Goal: Task Accomplishment & Management: Manage account settings

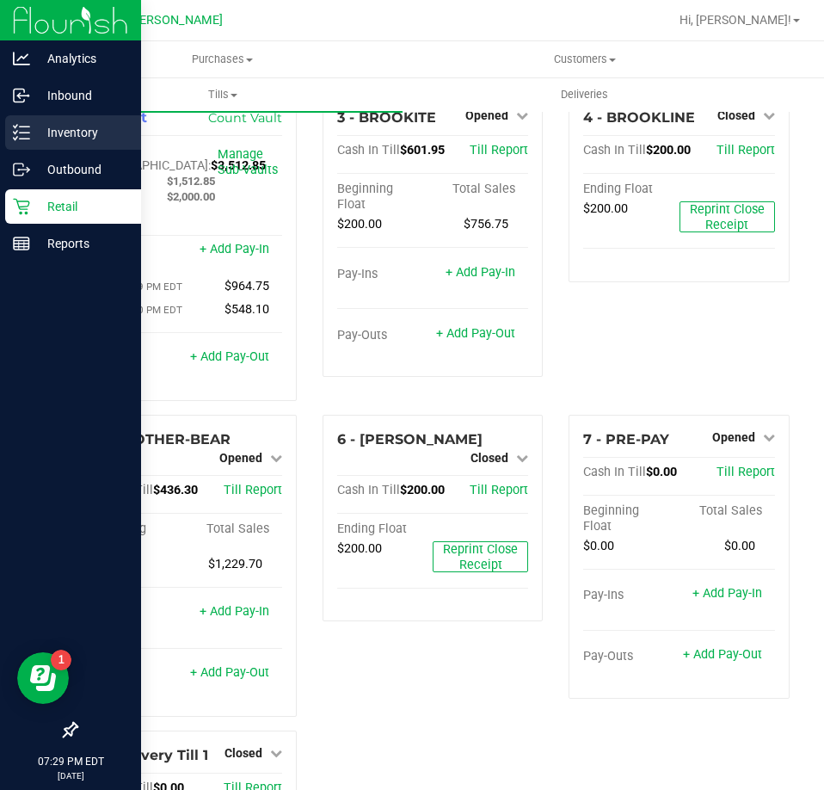
click at [30, 123] on p "Inventory" at bounding box center [81, 132] width 103 height 21
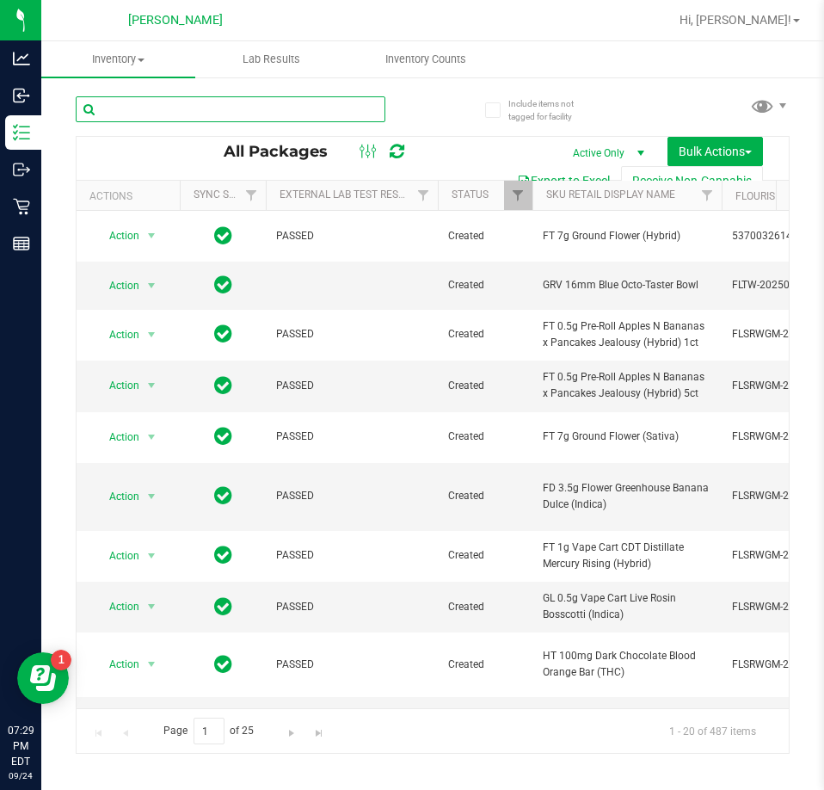
click at [269, 112] on input "text" at bounding box center [231, 109] width 310 height 26
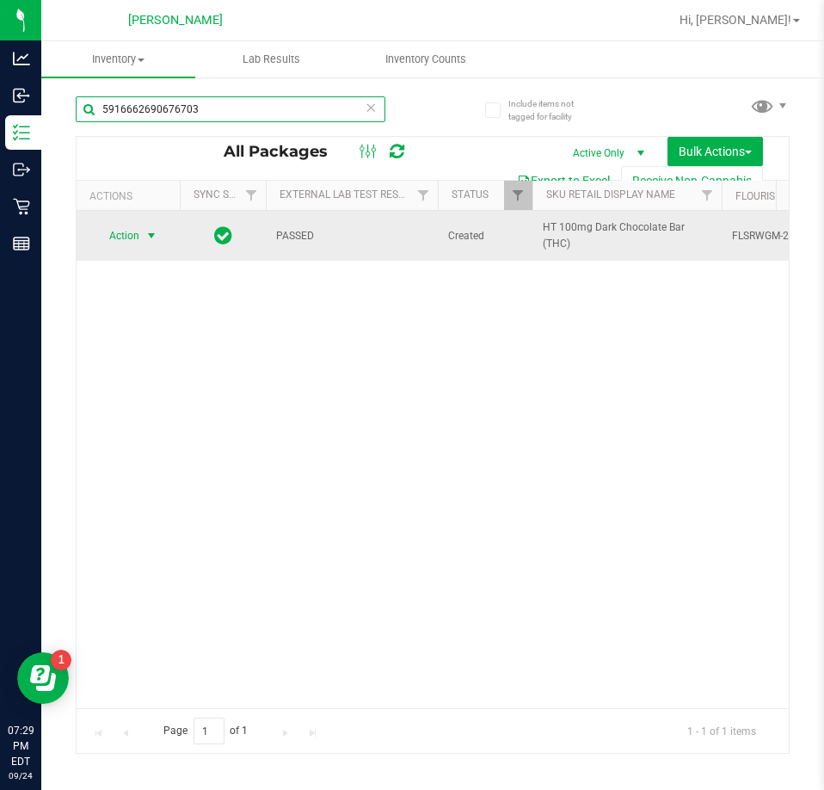
type input "5916662690676703"
click at [130, 229] on span "Action" at bounding box center [117, 236] width 46 height 24
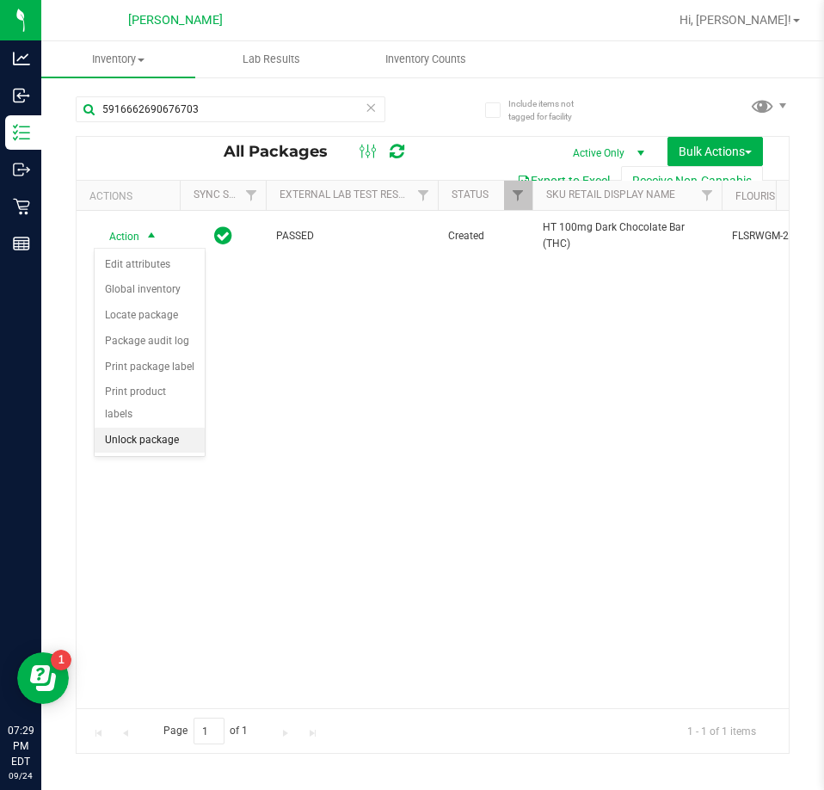
click at [128, 428] on li "Unlock package" at bounding box center [150, 441] width 110 height 26
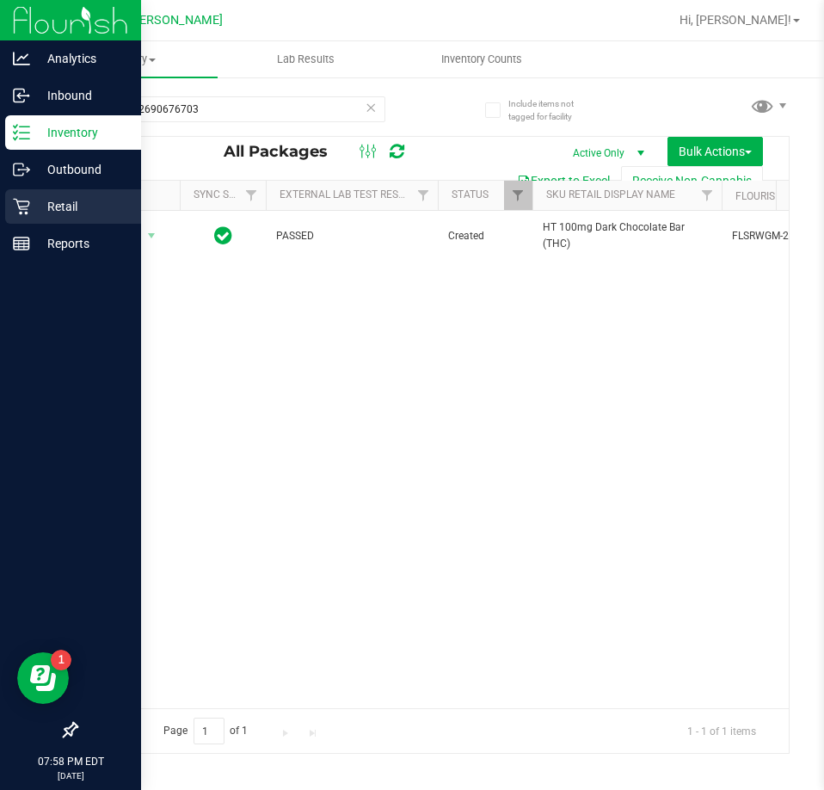
click at [31, 203] on p "Retail" at bounding box center [81, 206] width 103 height 21
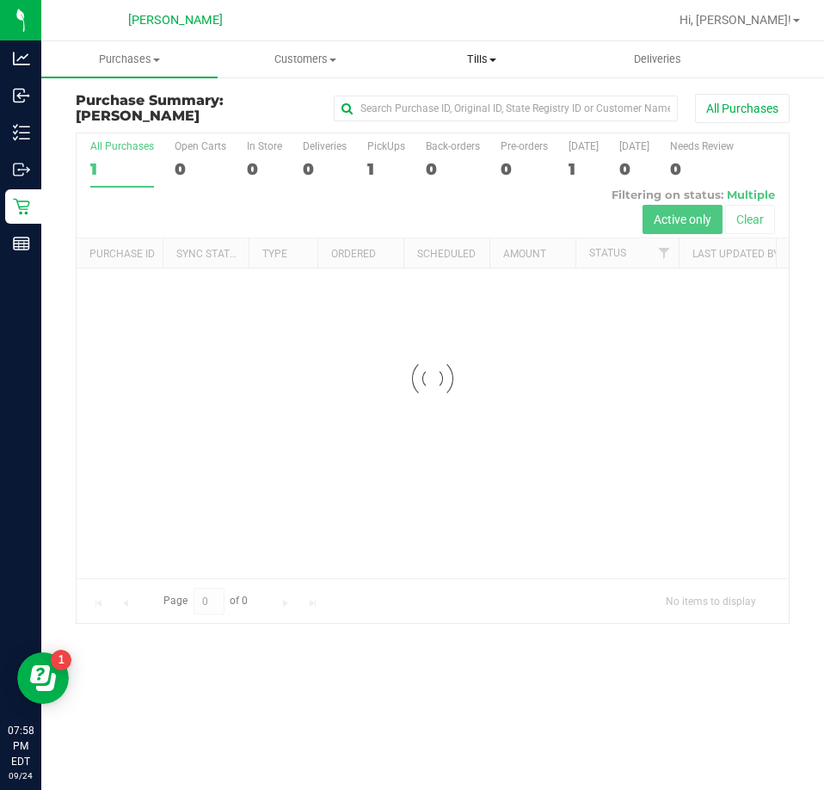
click at [479, 63] on span "Tills" at bounding box center [482, 59] width 175 height 15
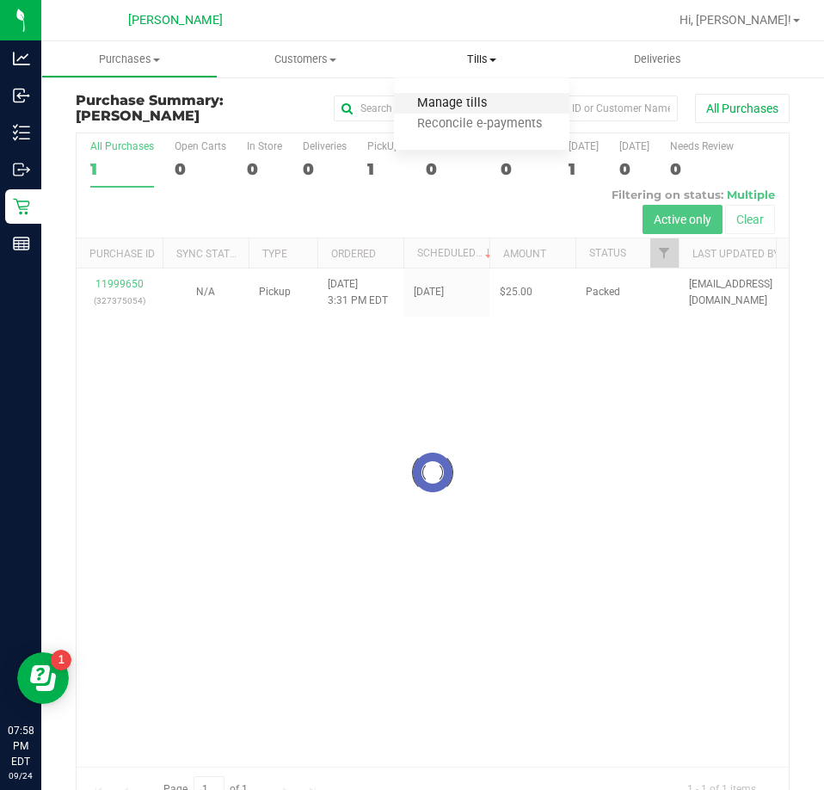
click at [478, 99] on span "Manage tills" at bounding box center [452, 103] width 116 height 15
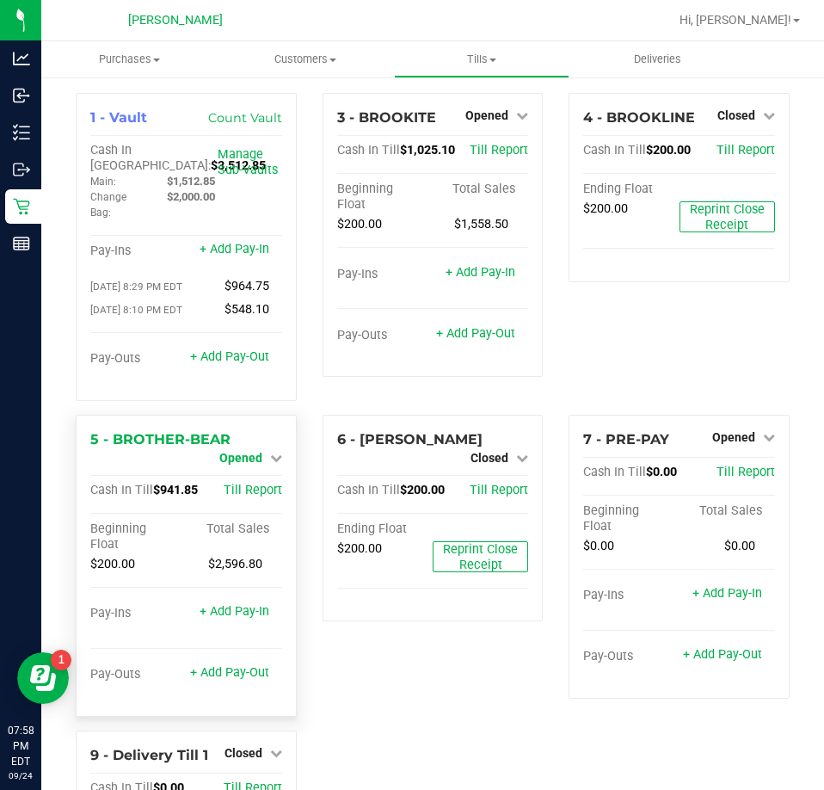
click at [251, 464] on span "Opened" at bounding box center [240, 458] width 43 height 14
click at [264, 428] on div "5 - BROTHER-BEAR Opened Close Till Cash In Till $941.85 Till Report Beginning F…" at bounding box center [186, 566] width 221 height 302
click at [258, 472] on link "Close Till" at bounding box center [242, 472] width 46 height 14
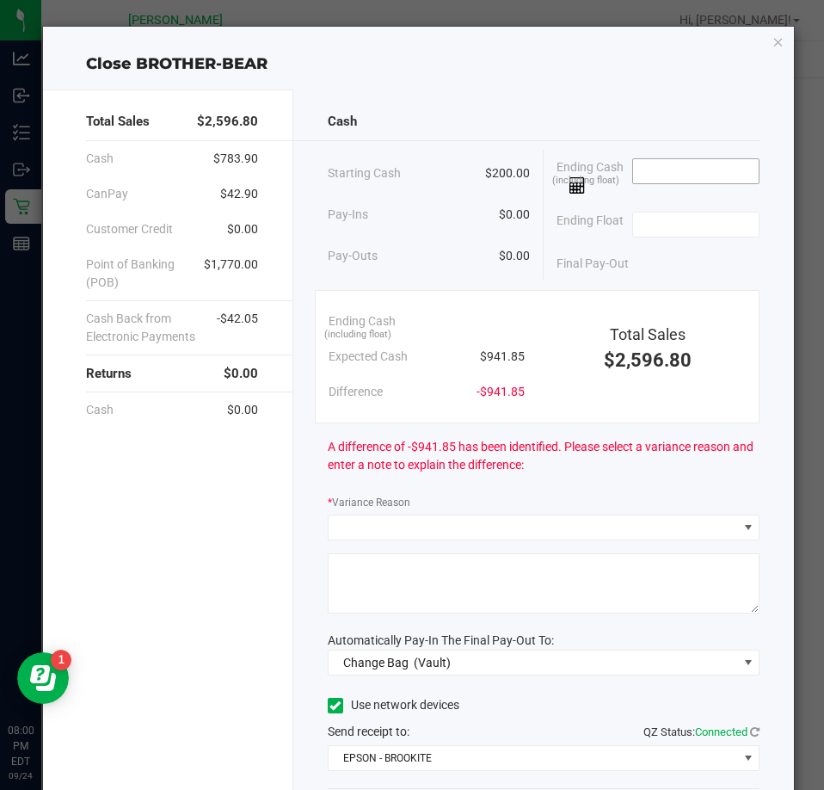
click at [639, 176] on input at bounding box center [696, 171] width 126 height 24
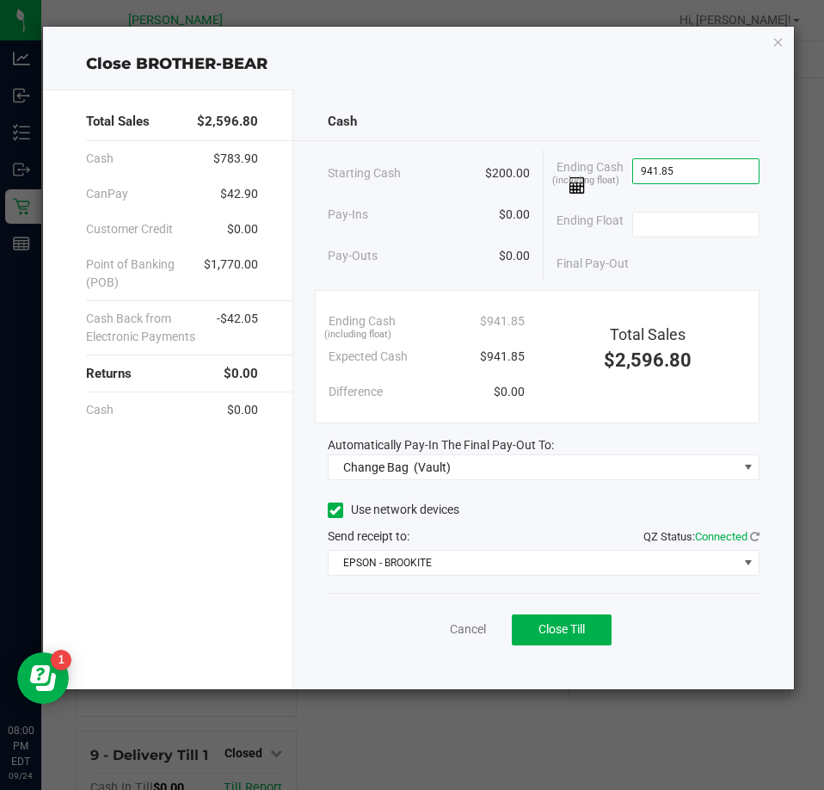
type input "$941.85"
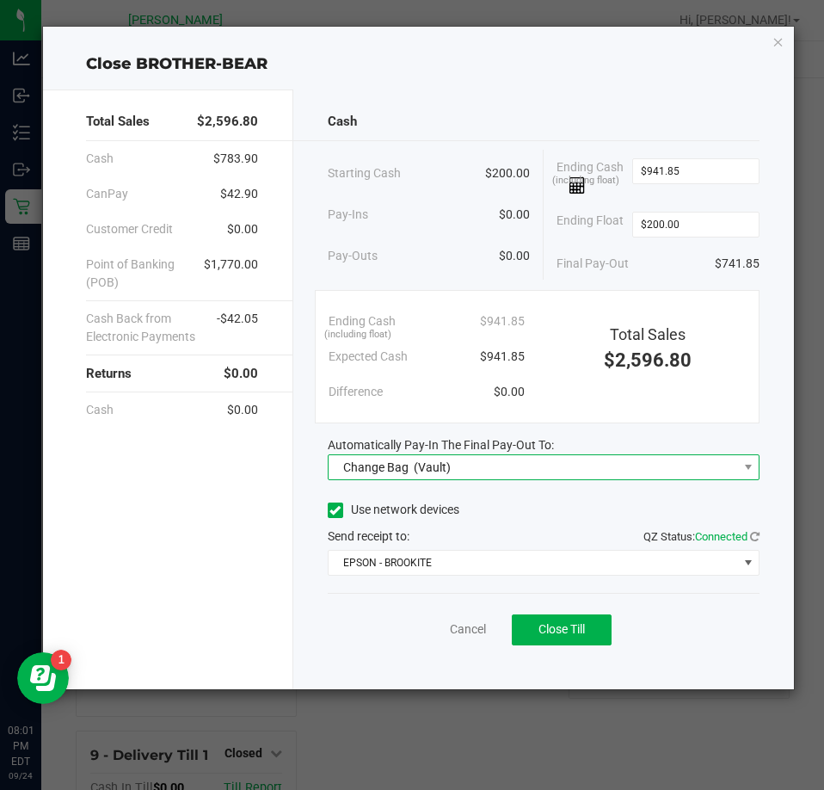
type input "$200.00"
click at [552, 472] on span "Change Bag (Vault)" at bounding box center [533, 467] width 409 height 24
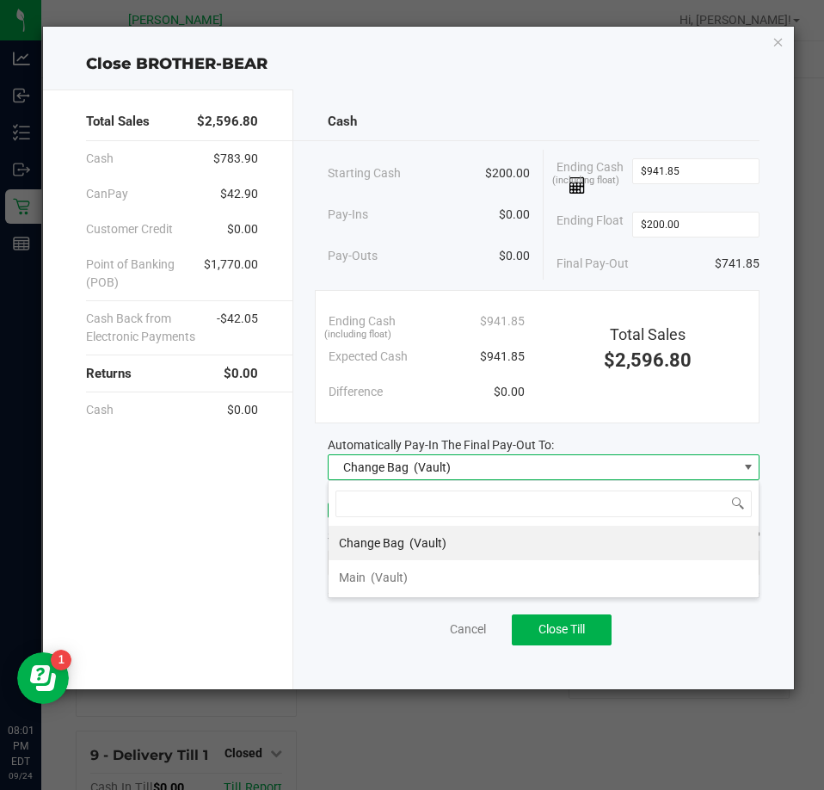
scroll to position [26, 433]
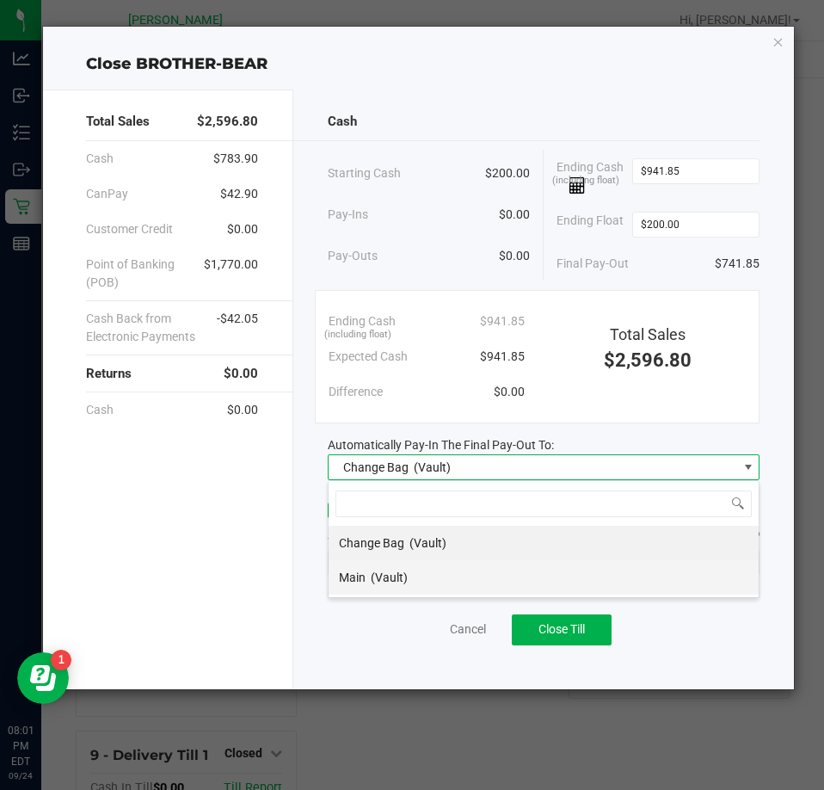
click at [499, 593] on li "Main (Vault)" at bounding box center [544, 577] width 430 height 34
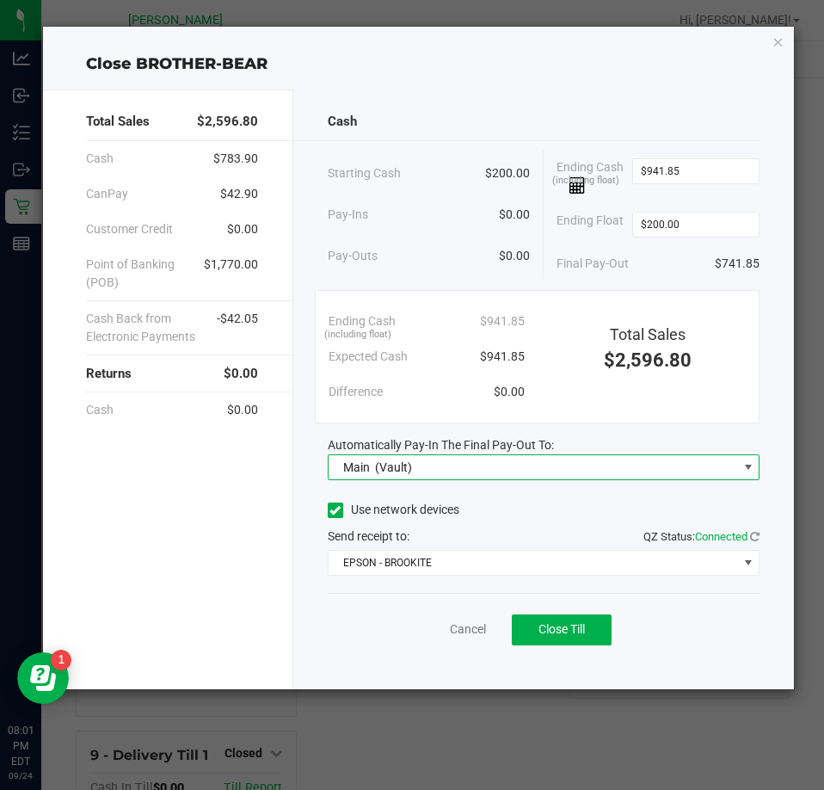
click at [498, 580] on div "Cash Starting Cash $200.00 Pay-Ins $0.00 Pay-Outs $0.00 Ending Cash (including …" at bounding box center [543, 389] width 501 height 600
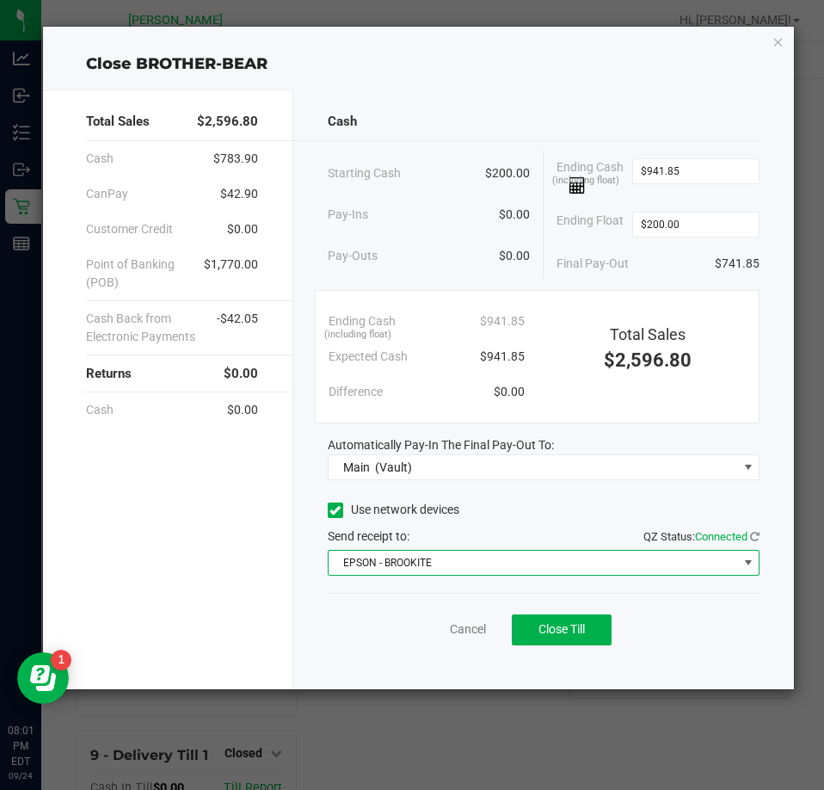
click at [498, 558] on span "EPSON - BROOKITE" at bounding box center [533, 563] width 409 height 24
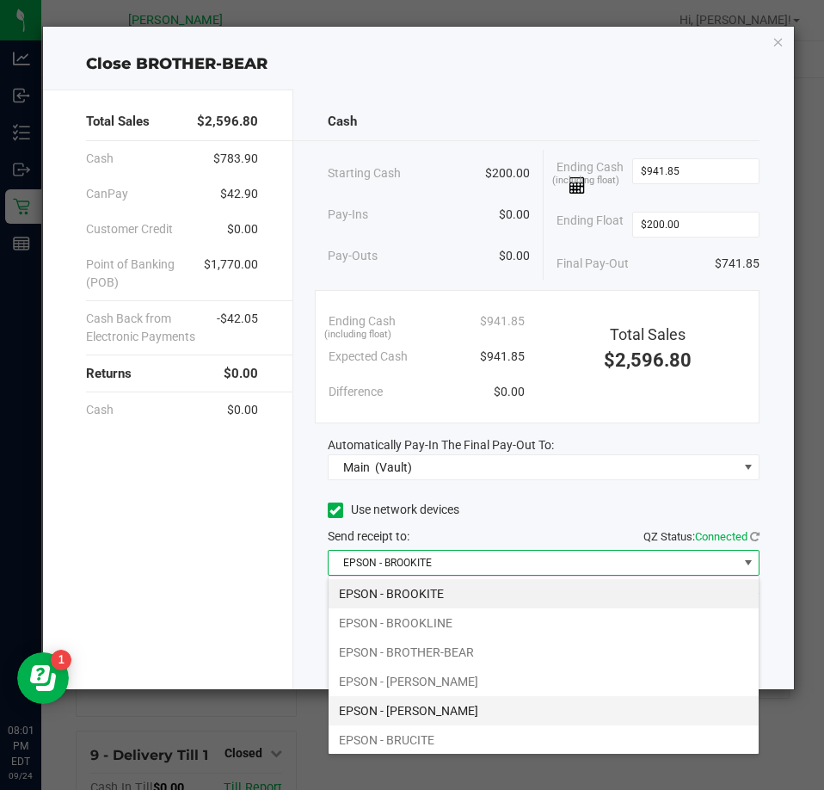
click at [447, 706] on li "EPSON - [PERSON_NAME]" at bounding box center [544, 710] width 430 height 29
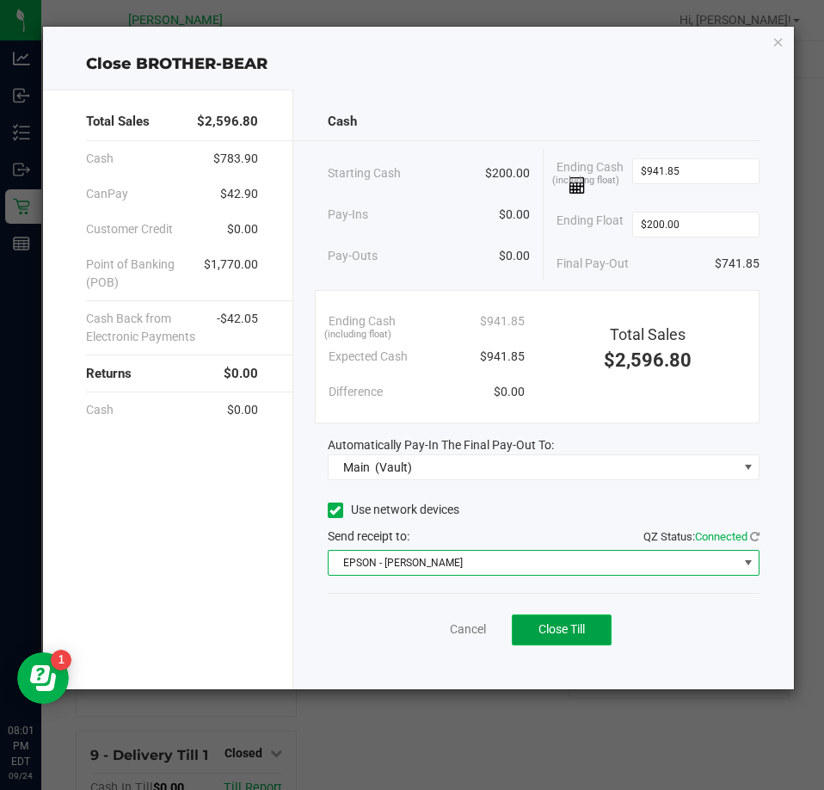
click at [575, 632] on span "Close Till" at bounding box center [562, 629] width 46 height 14
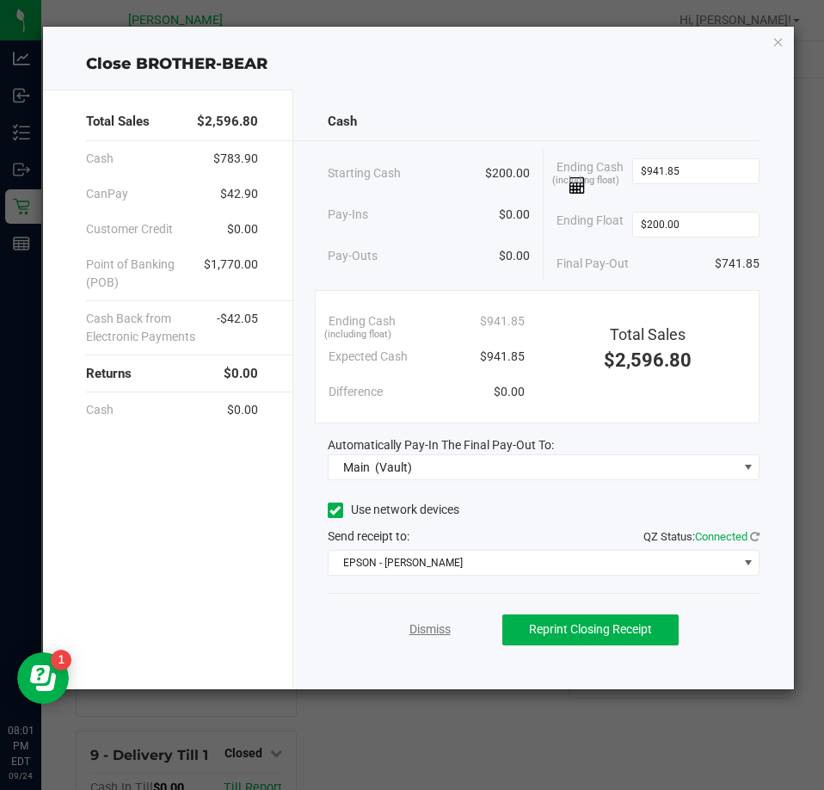
click at [428, 631] on link "Dismiss" at bounding box center [430, 629] width 41 height 18
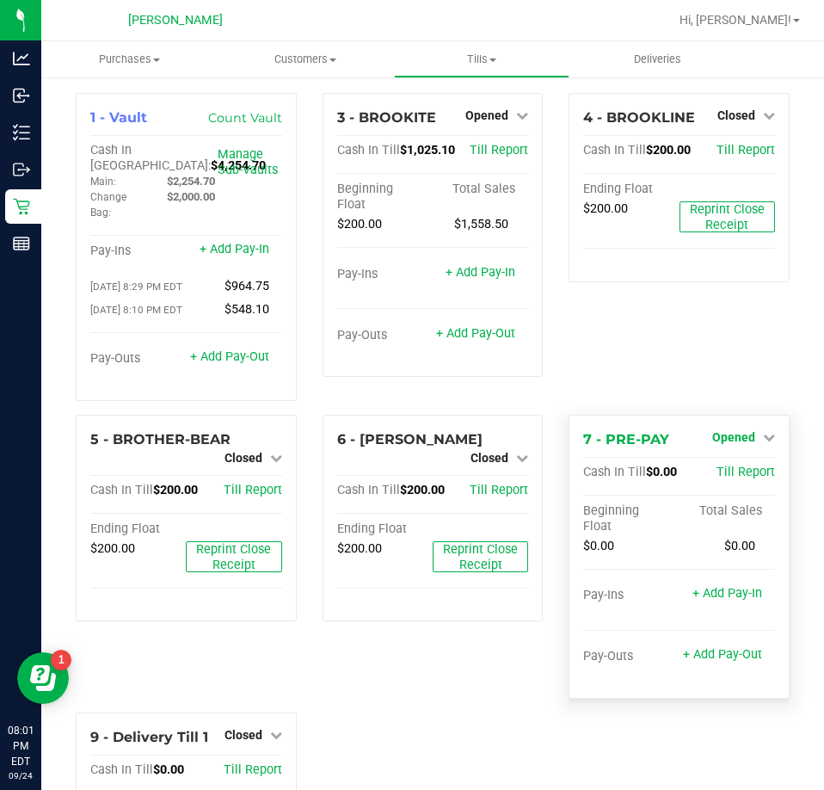
click at [717, 438] on span "Opened" at bounding box center [733, 437] width 43 height 14
click at [718, 478] on link "Close Till" at bounding box center [735, 472] width 46 height 14
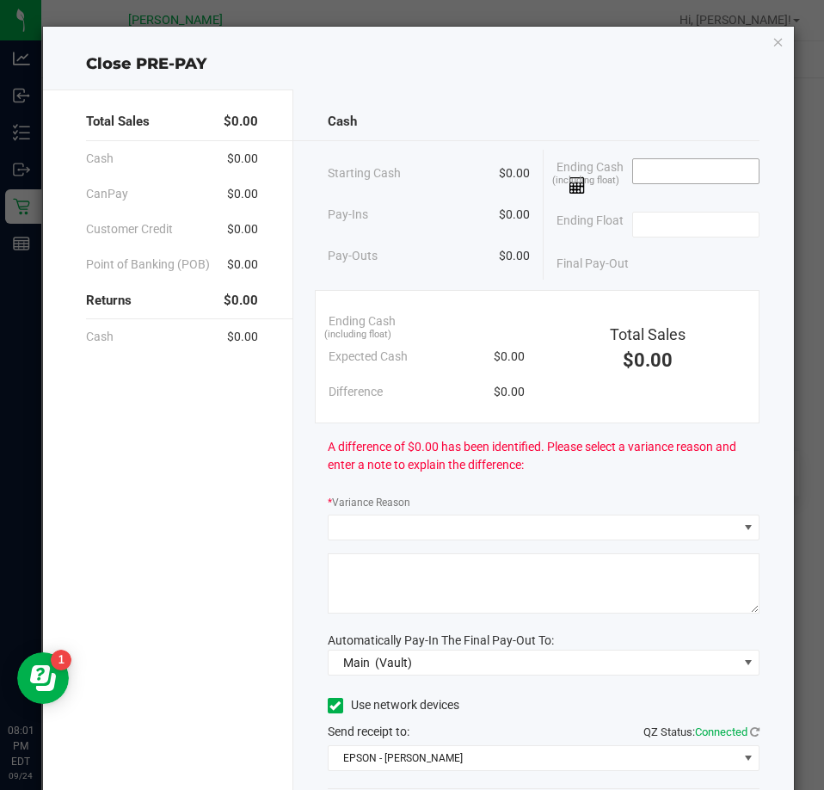
click at [661, 180] on input at bounding box center [696, 171] width 126 height 24
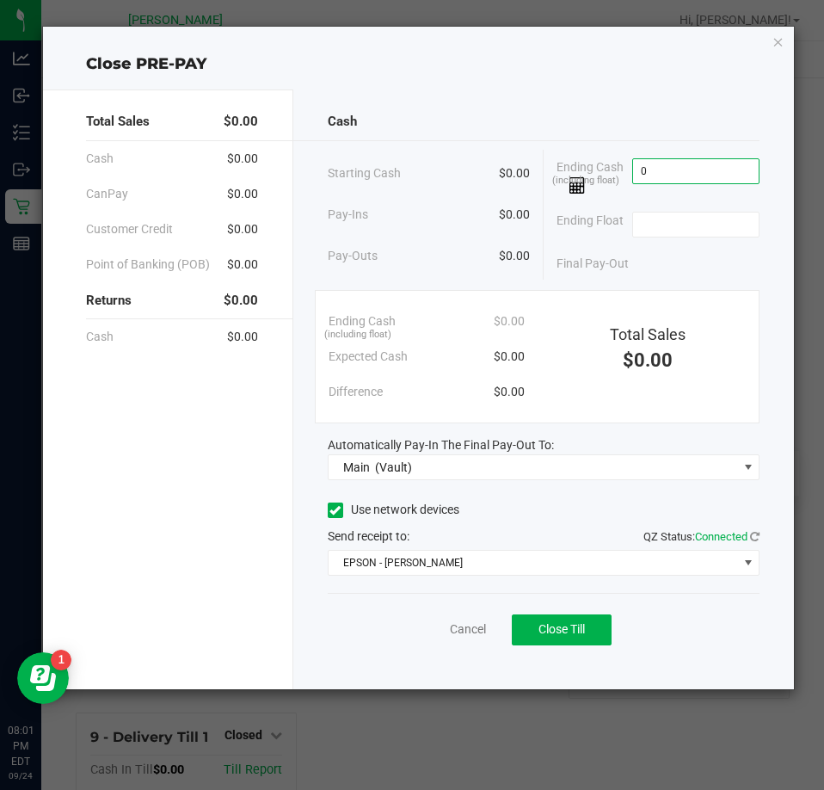
type input "$0.00"
click at [582, 640] on button "Close Till" at bounding box center [562, 629] width 100 height 31
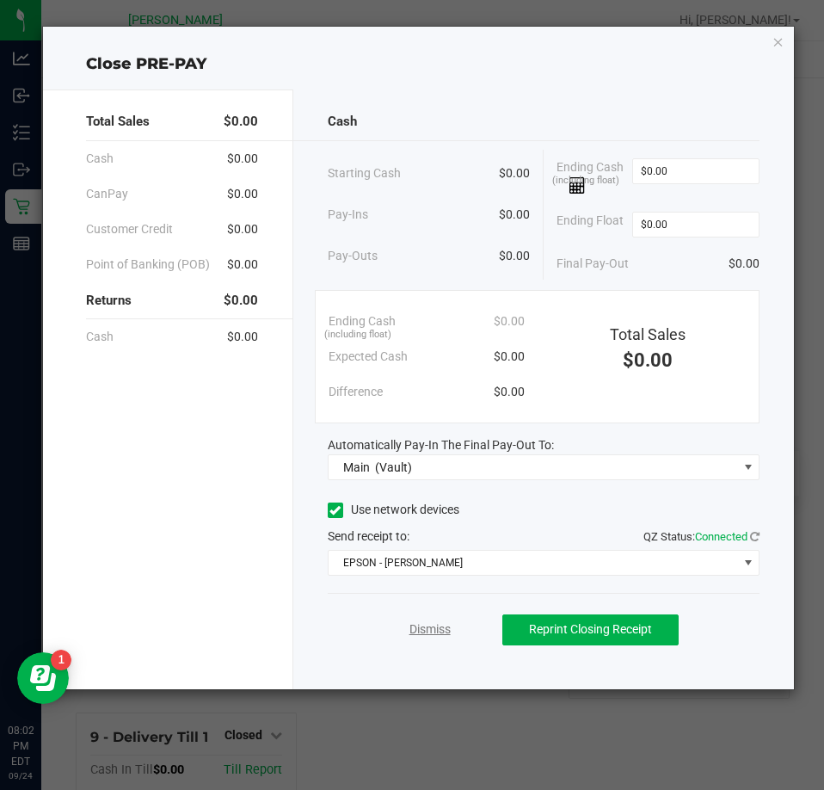
click at [441, 635] on link "Dismiss" at bounding box center [430, 629] width 41 height 18
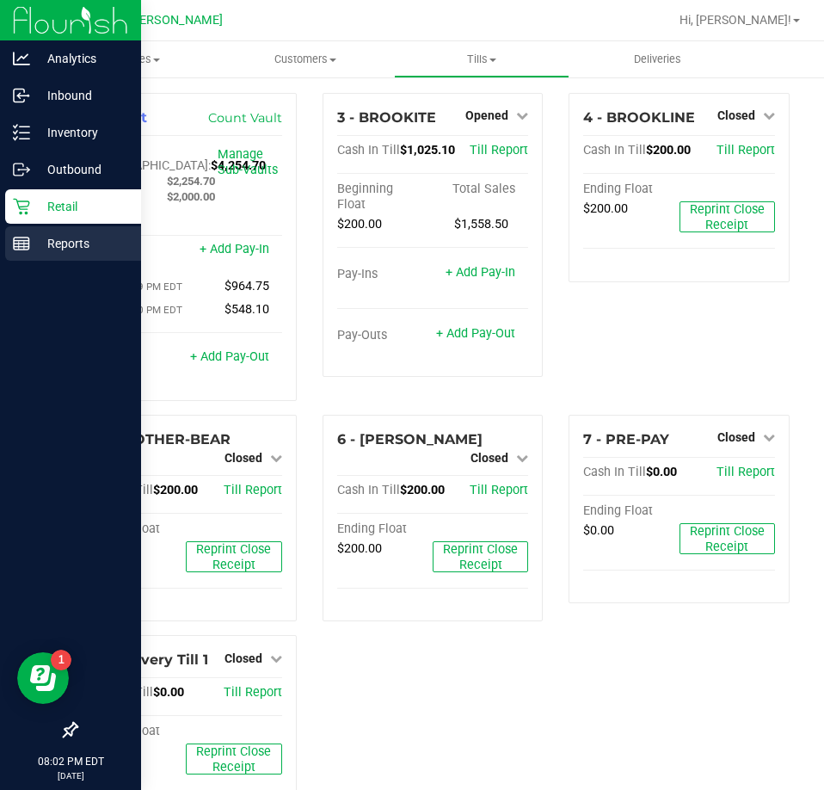
click at [54, 235] on p "Reports" at bounding box center [81, 243] width 103 height 21
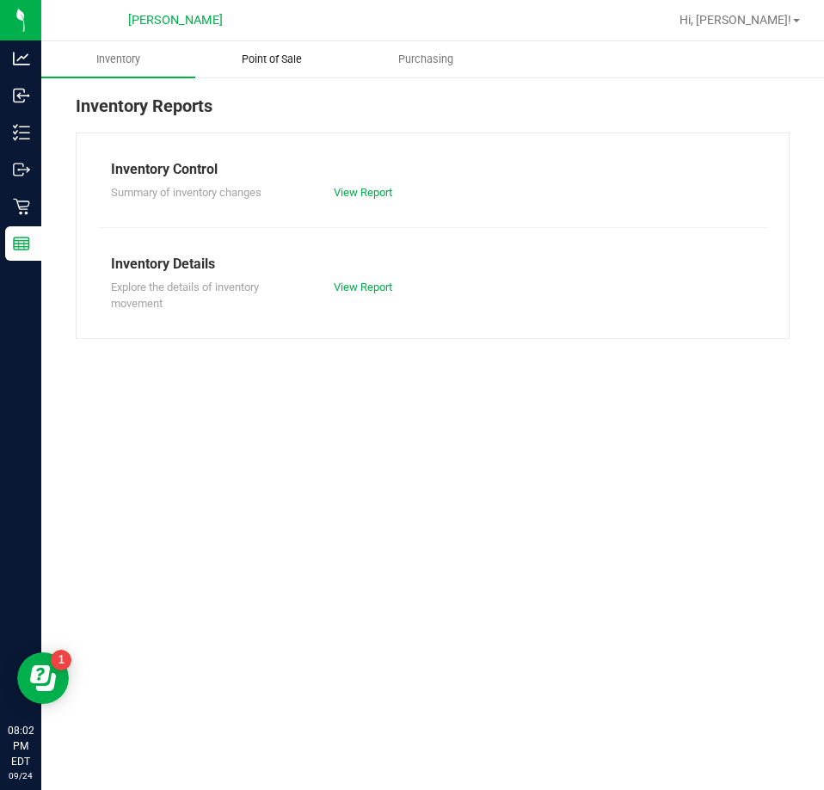
click at [314, 57] on span "Point of Sale" at bounding box center [272, 59] width 107 height 15
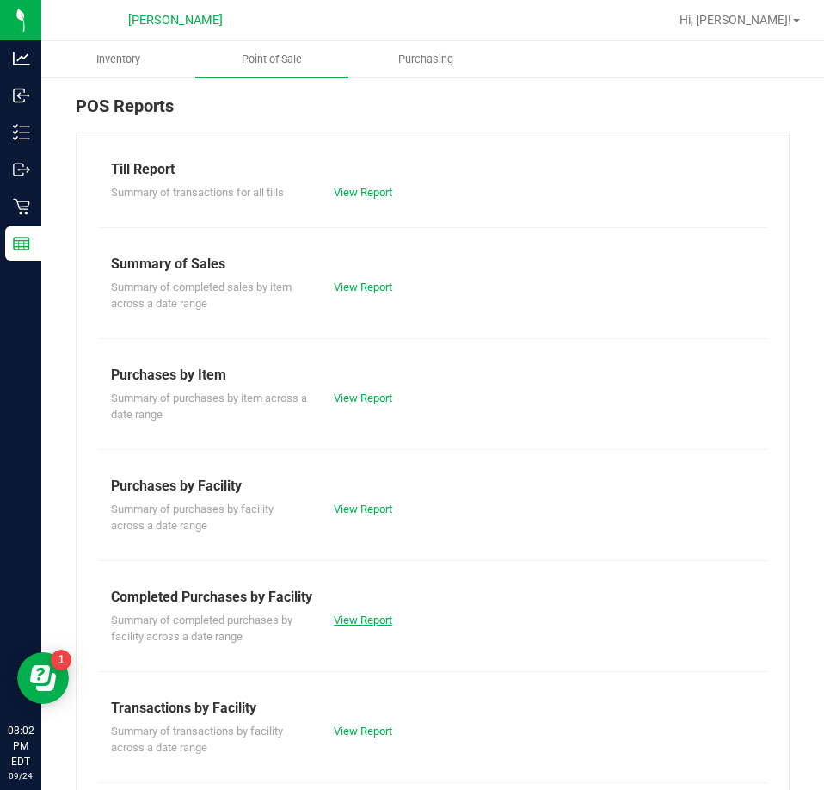
click at [370, 621] on link "View Report" at bounding box center [363, 619] width 59 height 13
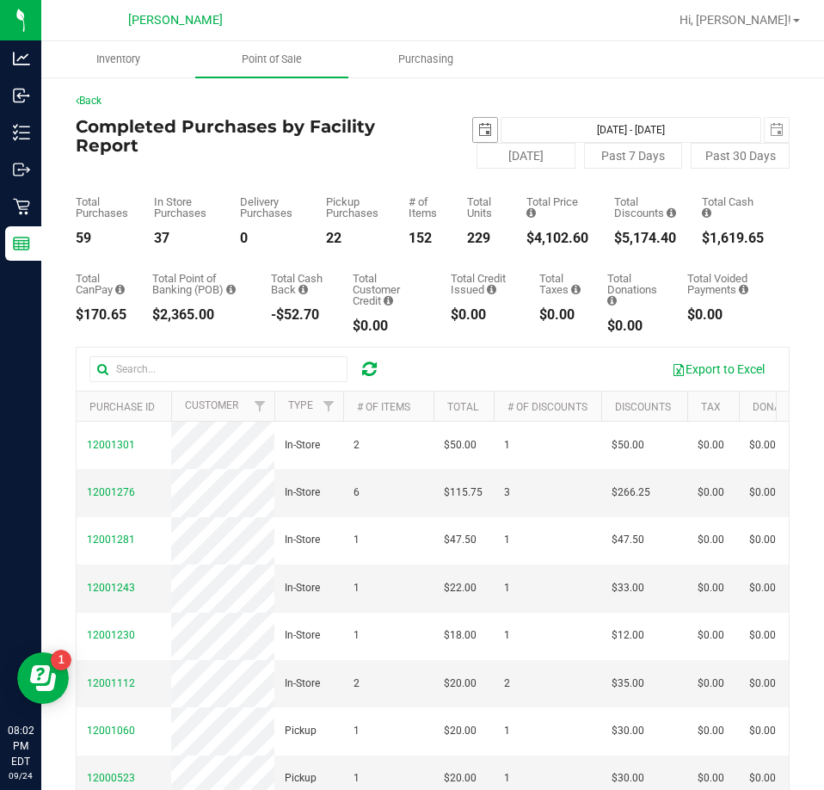
click at [473, 139] on span "select" at bounding box center [485, 130] width 24 height 24
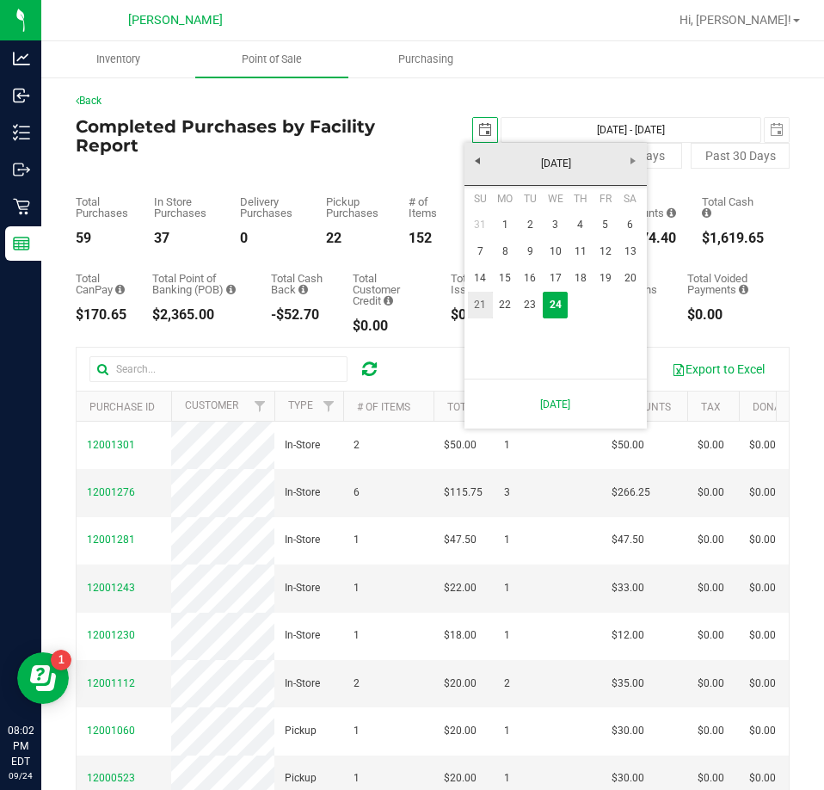
click at [481, 310] on link "21" at bounding box center [480, 305] width 25 height 27
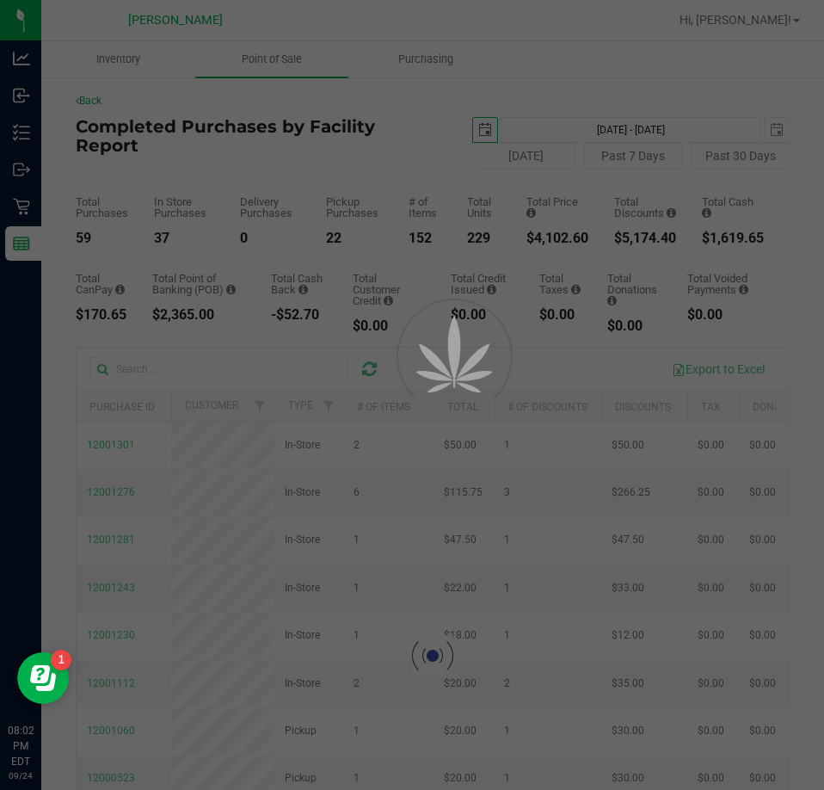
type input "[DATE]"
type input "[DATE] - [DATE]"
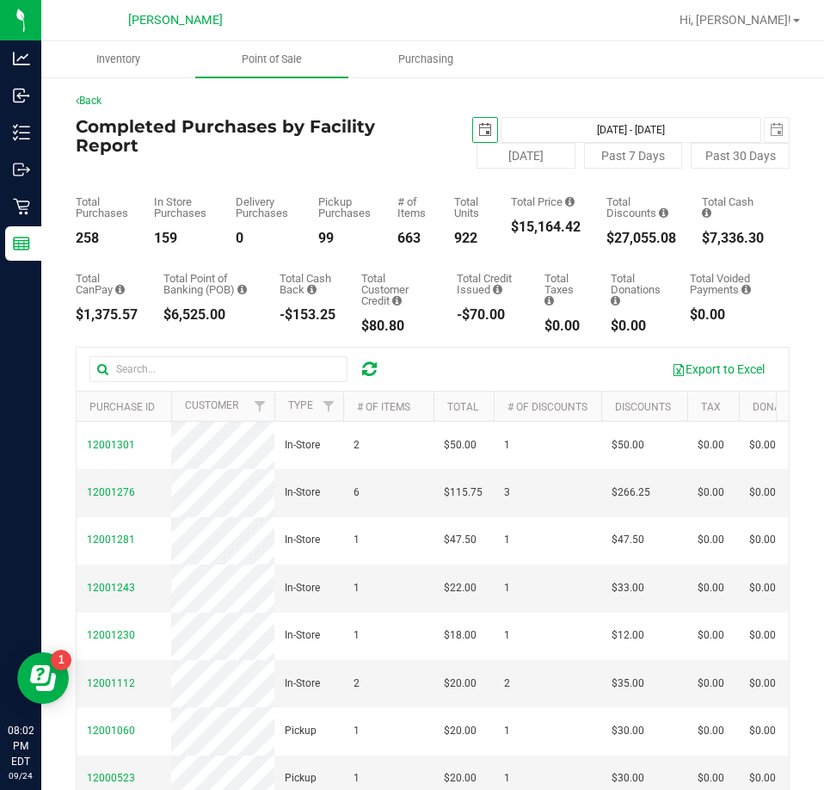
drag, startPoint x: 479, startPoint y: 129, endPoint x: 485, endPoint y: 145, distance: 16.6
click at [482, 132] on span "select" at bounding box center [485, 130] width 14 height 14
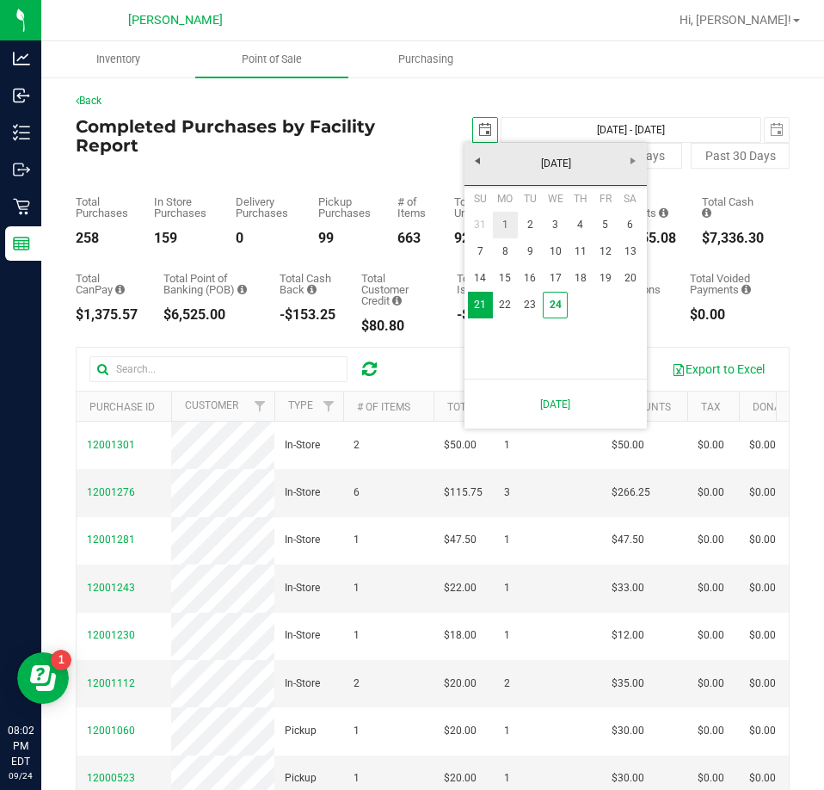
click at [499, 223] on link "1" at bounding box center [505, 225] width 25 height 27
type input "[DATE]"
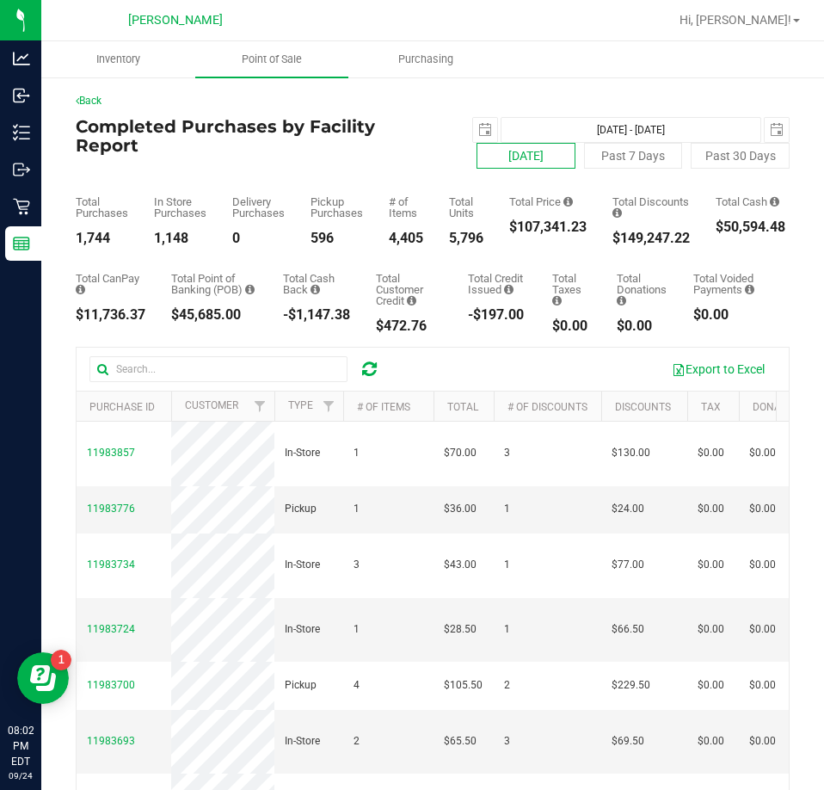
click at [550, 151] on button "[DATE]" at bounding box center [526, 156] width 99 height 26
type input "[DATE] - [DATE]"
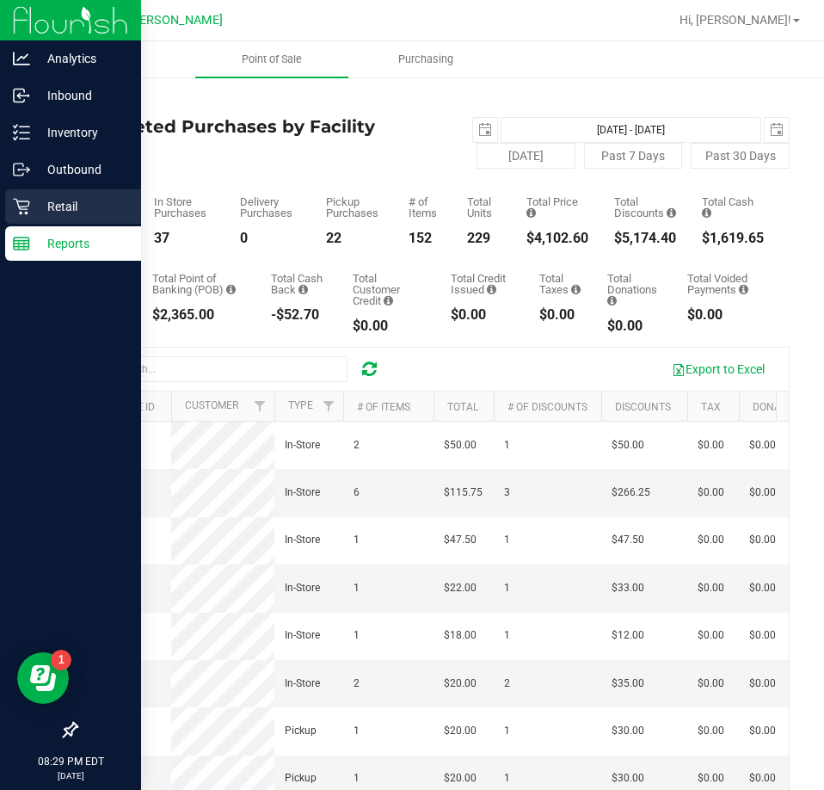
click at [38, 203] on p "Retail" at bounding box center [81, 206] width 103 height 21
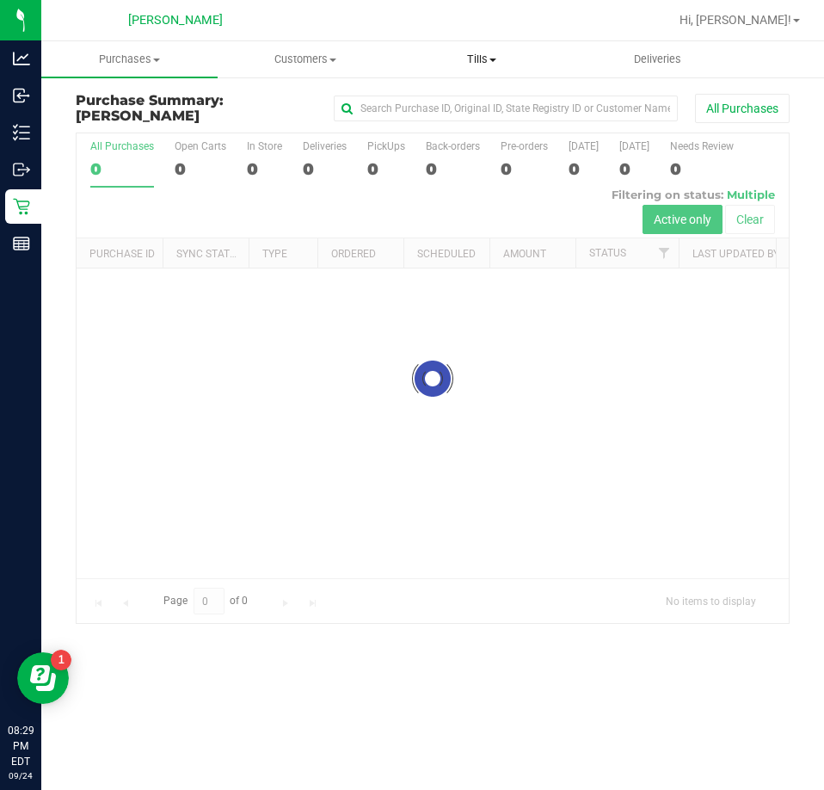
click at [476, 54] on span "Tills" at bounding box center [482, 59] width 175 height 15
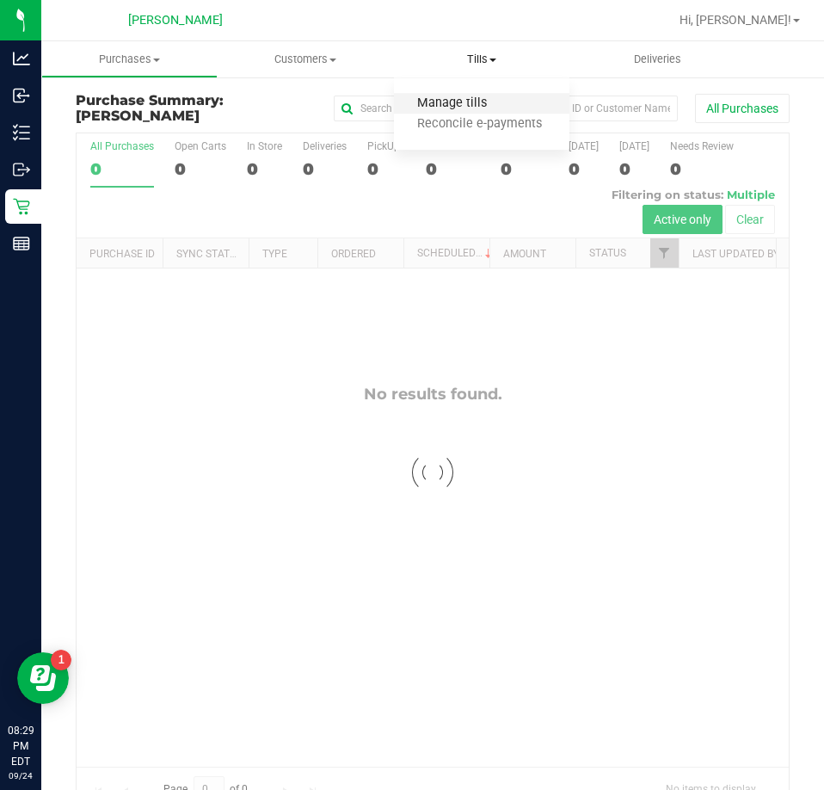
click at [471, 96] on span "Manage tills" at bounding box center [452, 103] width 116 height 15
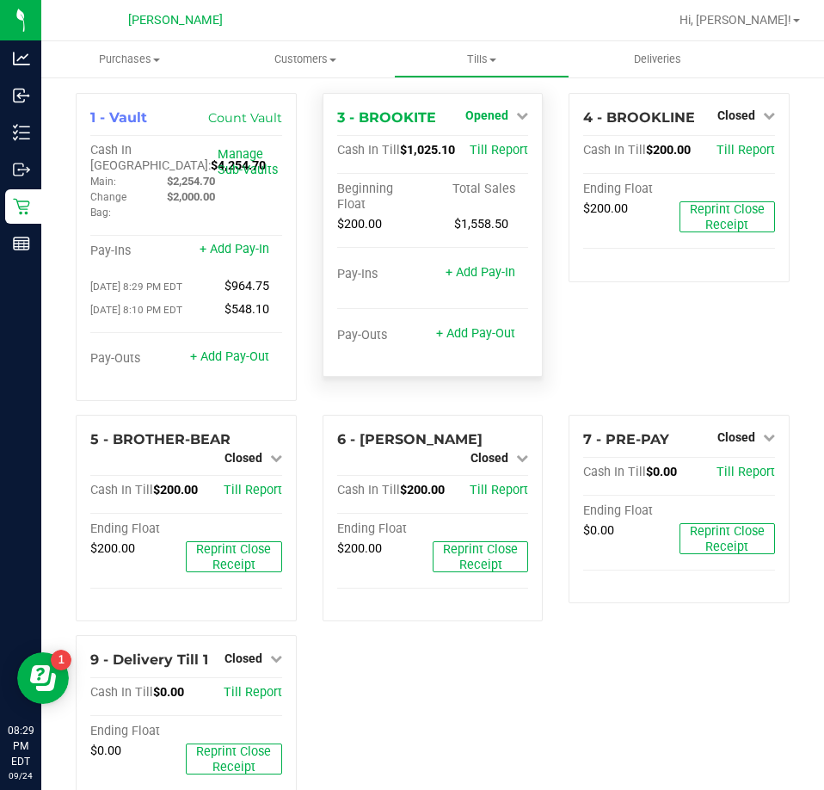
click at [504, 114] on link "Opened" at bounding box center [496, 115] width 63 height 14
click at [508, 150] on div "Close Till" at bounding box center [489, 152] width 127 height 22
click at [496, 151] on link "Close Till" at bounding box center [489, 152] width 46 height 14
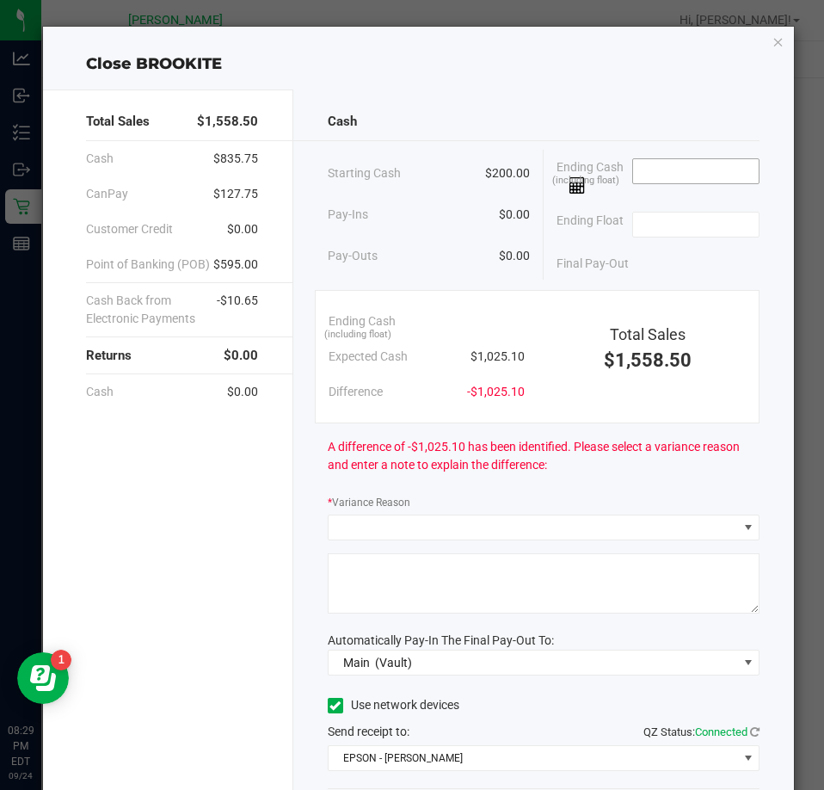
click at [666, 178] on input at bounding box center [696, 171] width 126 height 24
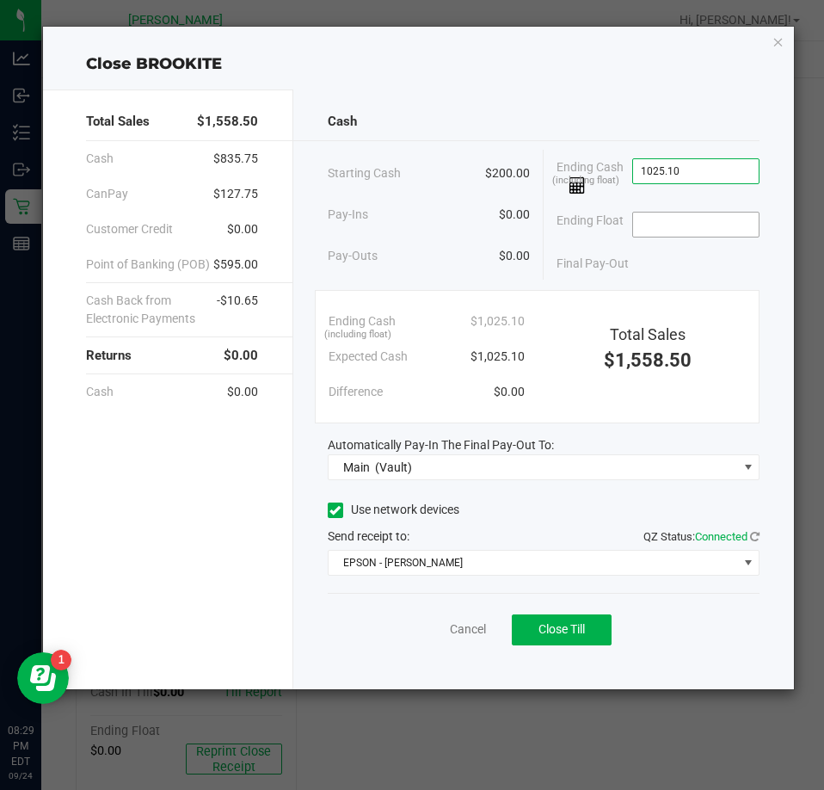
type input "$1,025.10"
click at [644, 223] on input at bounding box center [696, 225] width 126 height 24
type input "$200.00"
click at [681, 278] on div "Final Pay-Out $825.10" at bounding box center [658, 263] width 203 height 35
click at [558, 634] on span "Close Till" at bounding box center [562, 629] width 46 height 14
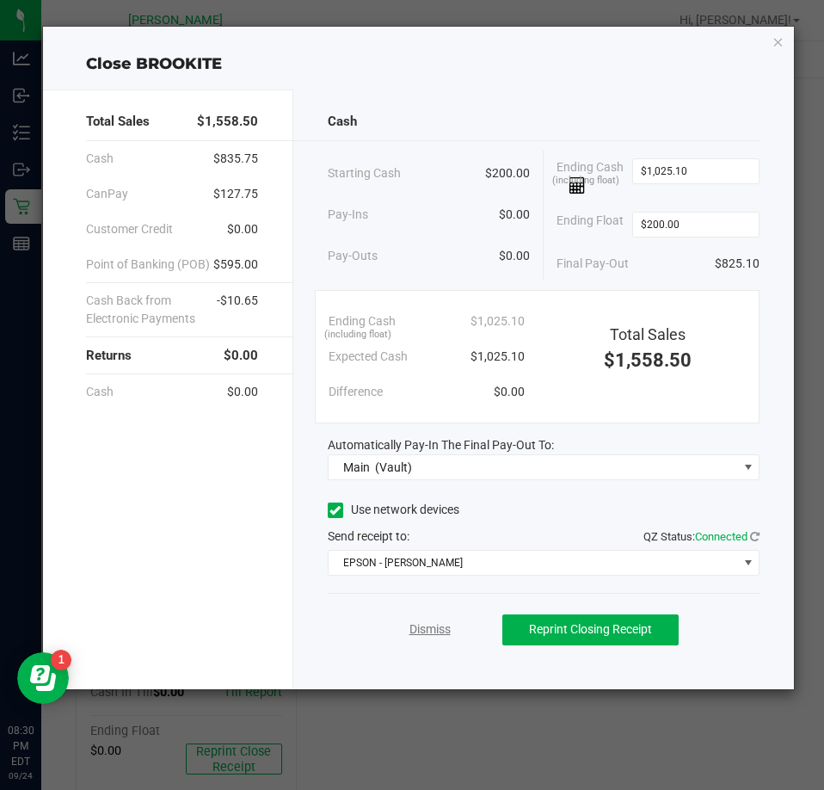
click at [428, 625] on link "Dismiss" at bounding box center [430, 629] width 41 height 18
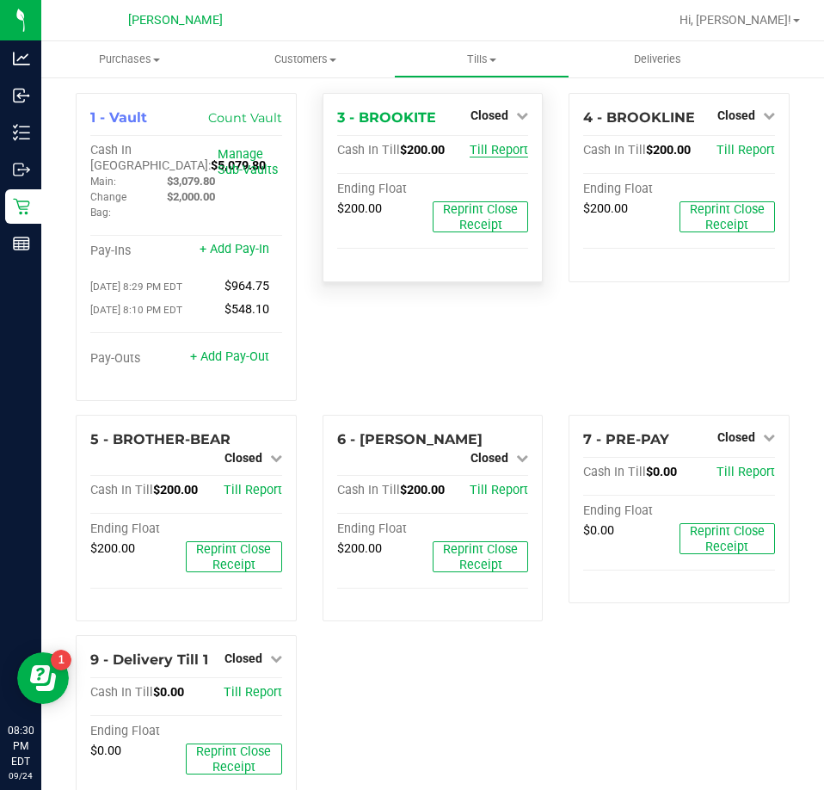
click at [496, 149] on span "Till Report" at bounding box center [499, 150] width 59 height 15
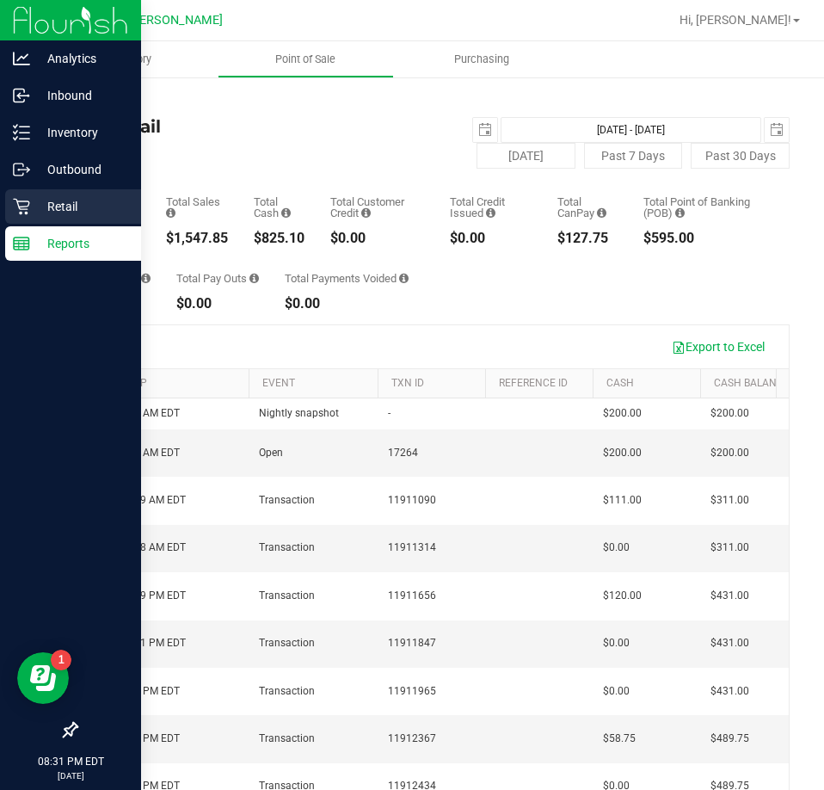
drag, startPoint x: 67, startPoint y: 213, endPoint x: 106, endPoint y: 200, distance: 40.8
click at [67, 213] on p "Retail" at bounding box center [81, 206] width 103 height 21
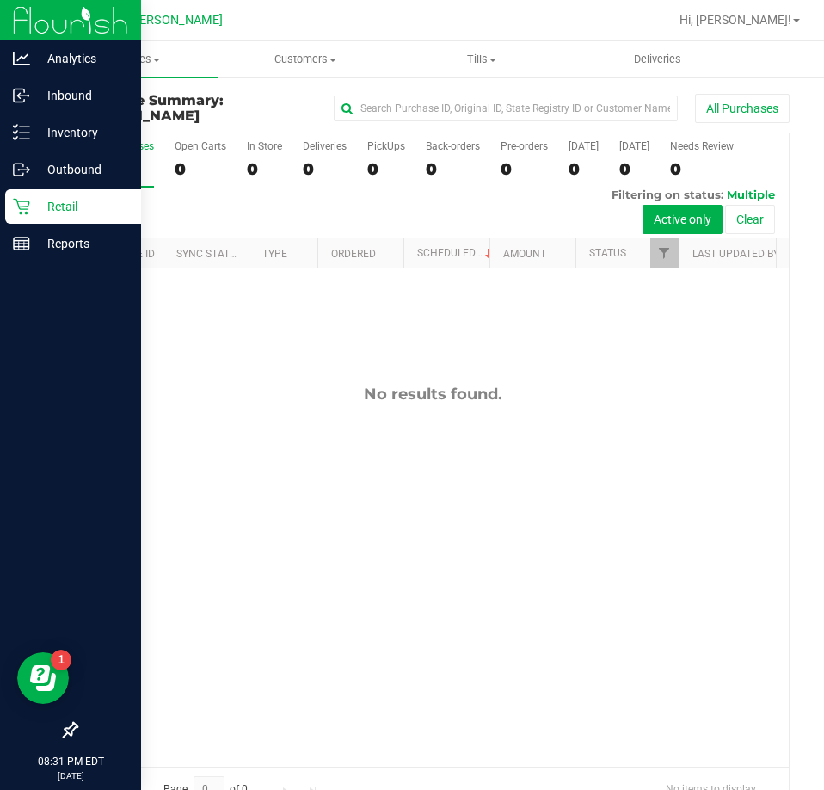
click at [28, 205] on icon at bounding box center [21, 207] width 16 height 16
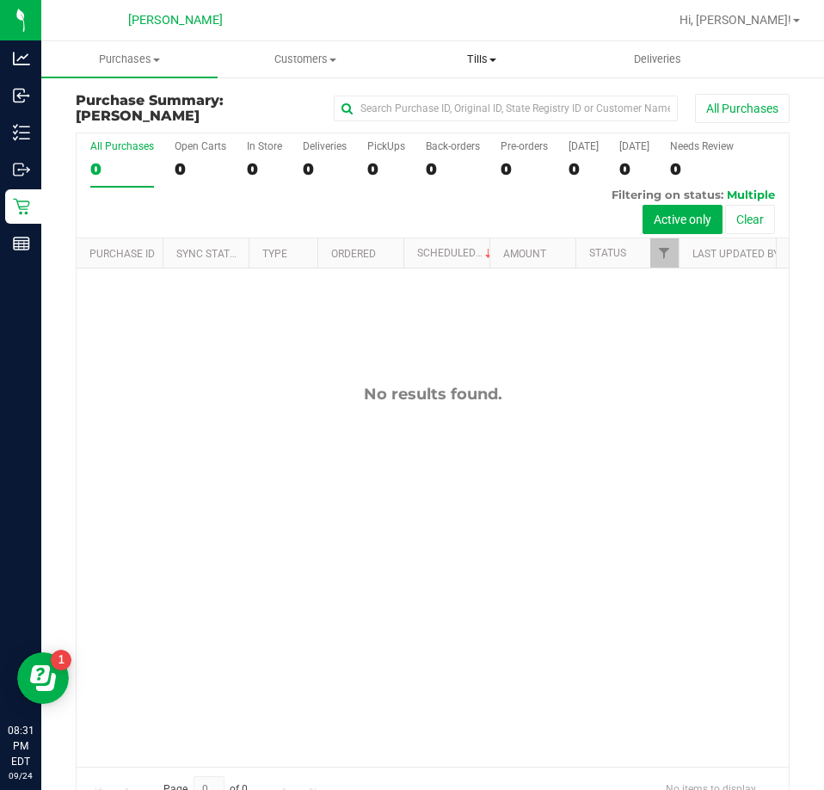
click at [470, 55] on span "Tills" at bounding box center [482, 59] width 175 height 15
click at [466, 113] on li "Manage tills" at bounding box center [482, 104] width 176 height 21
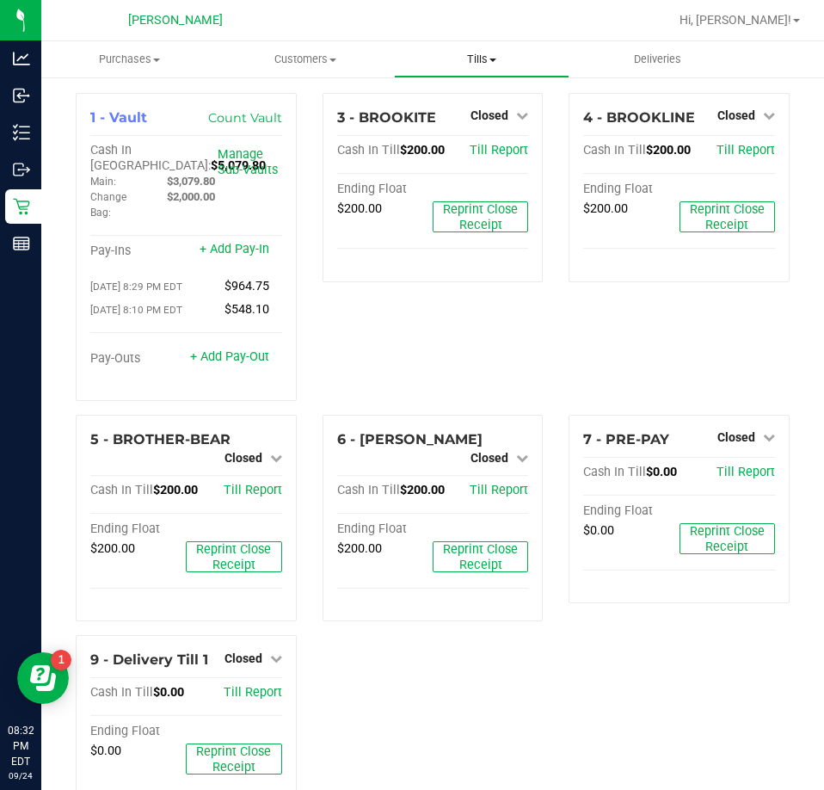
click at [467, 59] on span "Tills" at bounding box center [482, 59] width 175 height 15
click at [485, 120] on span "Reconcile e-payments" at bounding box center [479, 124] width 171 height 15
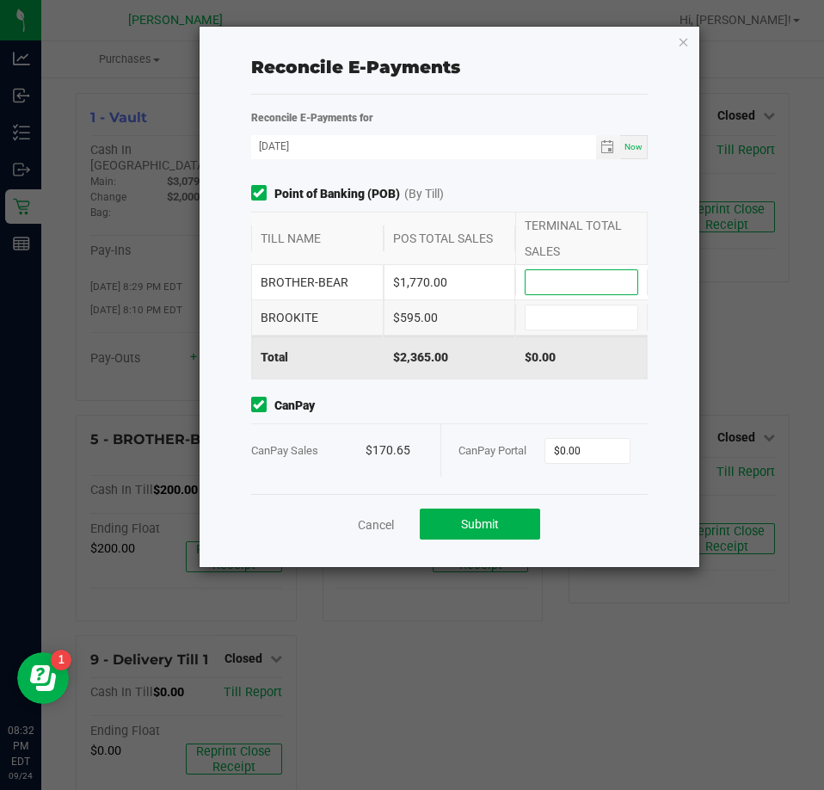
click at [568, 284] on input at bounding box center [582, 282] width 112 height 24
type input "$1,770.00"
type input "$595.00"
type input "$170.65"
click at [504, 506] on div "Cancel Submit" at bounding box center [449, 523] width 397 height 59
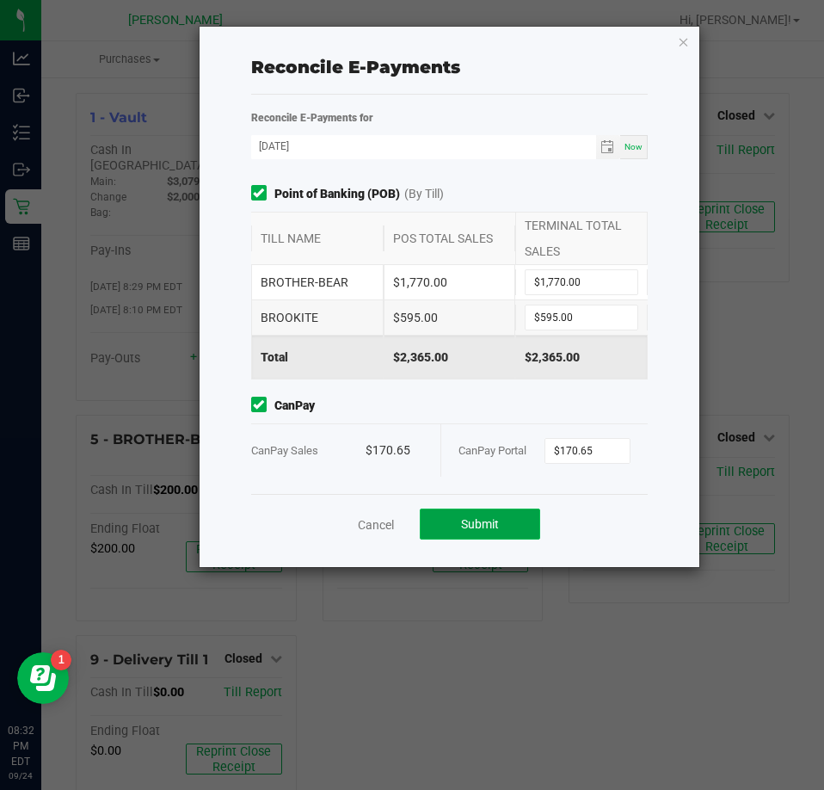
click at [508, 525] on button "Submit" at bounding box center [480, 523] width 120 height 31
